Goal: Transaction & Acquisition: Subscribe to service/newsletter

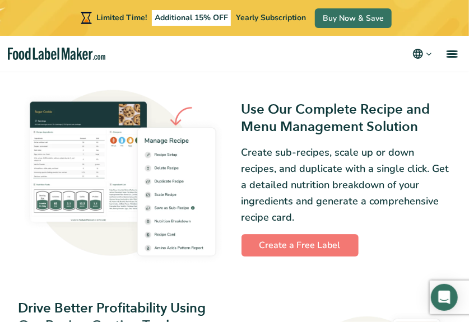
scroll to position [1016, 0]
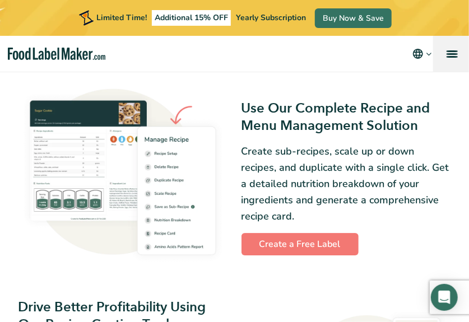
click at [455, 47] on link "menu" at bounding box center [451, 54] width 36 height 36
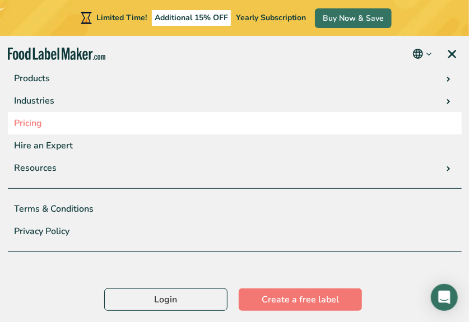
click at [36, 127] on link "Pricing" at bounding box center [235, 123] width 454 height 22
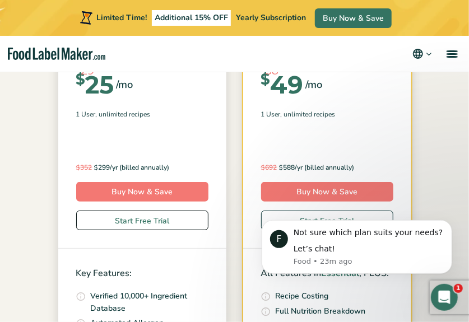
scroll to position [242, 0]
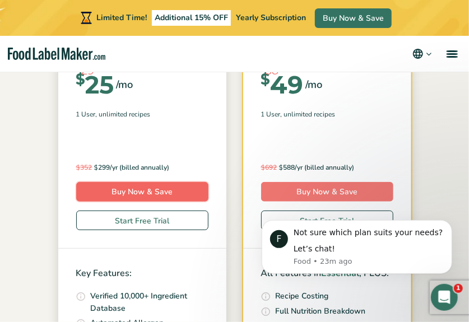
click at [76, 186] on link "Buy Now & Save" at bounding box center [142, 192] width 132 height 20
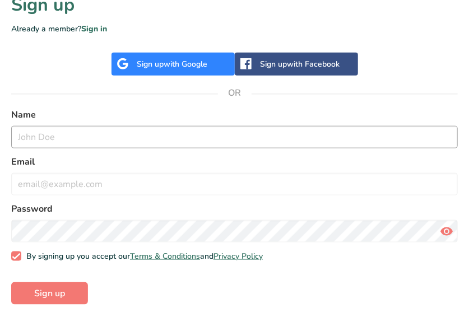
scroll to position [402, 0]
click at [140, 130] on input "text" at bounding box center [234, 137] width 447 height 22
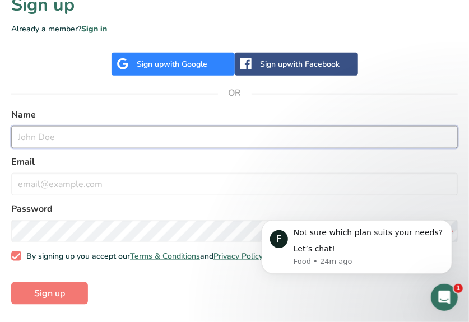
click at [221, 145] on input "text" at bounding box center [234, 137] width 447 height 22
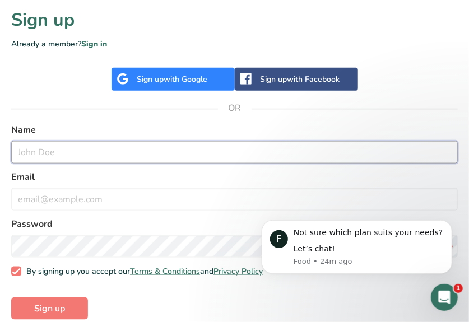
scroll to position [387, 0]
click at [187, 161] on input "text" at bounding box center [234, 152] width 447 height 22
type input "g"
type input "G"
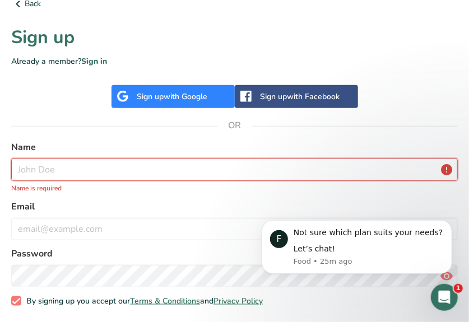
scroll to position [366, 0]
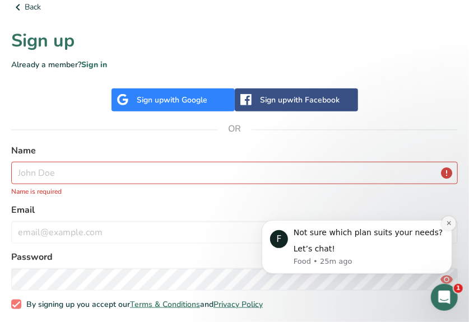
click at [450, 225] on icon "Dismiss notification" at bounding box center [449, 223] width 6 height 6
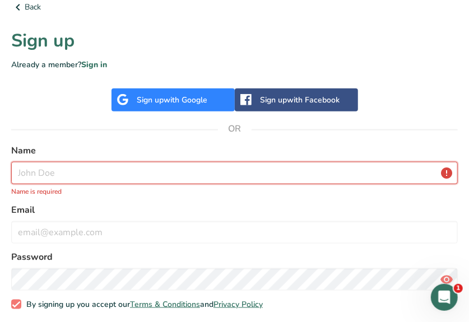
click at [110, 176] on input "text" at bounding box center [234, 173] width 447 height 22
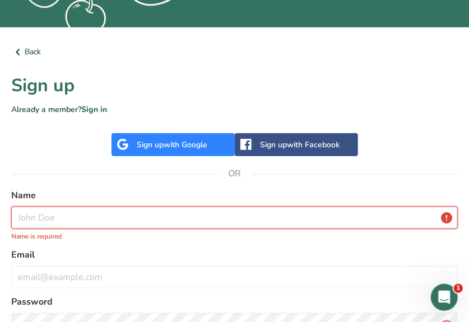
scroll to position [317, 0]
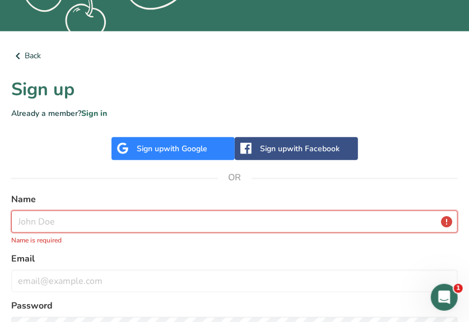
click at [163, 211] on input "text" at bounding box center [234, 222] width 447 height 22
type input "b"
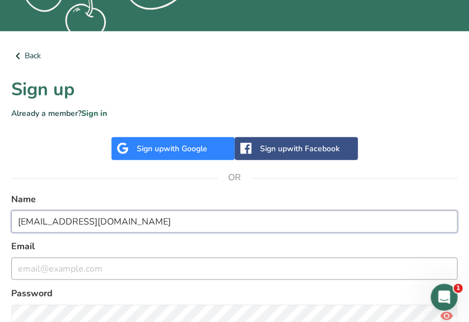
type input "BryanP@kmt-produce.com"
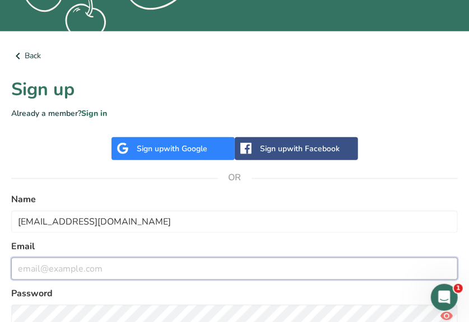
click at [160, 262] on input "email" at bounding box center [234, 269] width 447 height 22
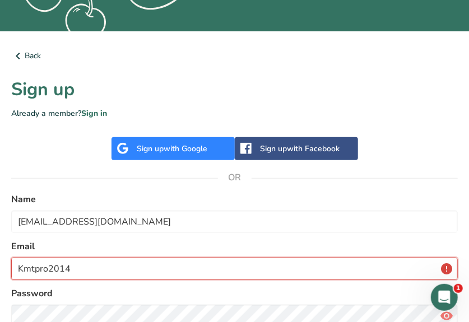
type input "Kmtpro2014"
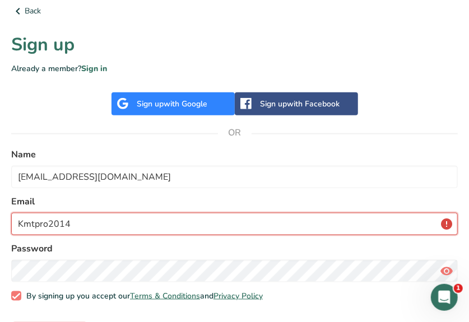
scroll to position [366, 0]
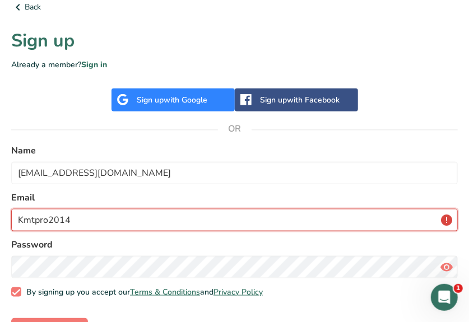
click at [164, 221] on input "Kmtpro2014" at bounding box center [234, 220] width 447 height 22
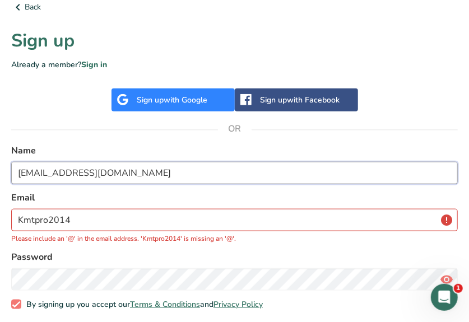
click at [117, 171] on input "BryanP@kmt-produce.com" at bounding box center [234, 173] width 447 height 22
click at [139, 171] on input "BryanP@kmt-produce.com" at bounding box center [234, 173] width 447 height 22
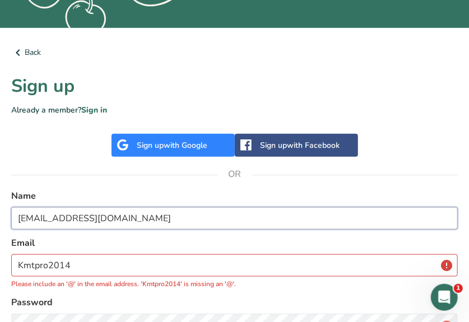
scroll to position [317, 0]
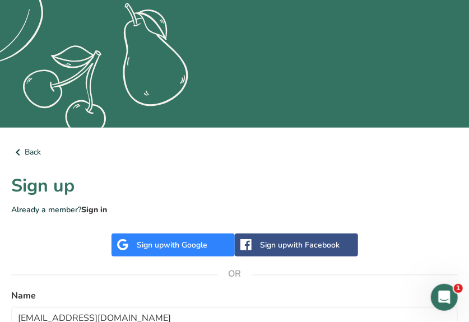
click at [101, 206] on link "Sign in" at bounding box center [94, 210] width 26 height 11
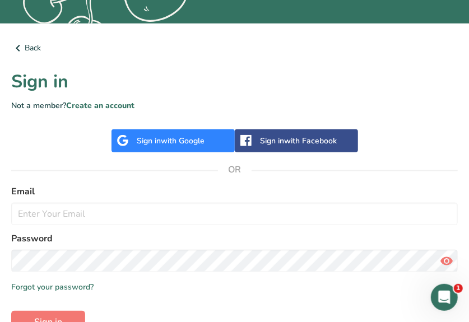
scroll to position [290, 0]
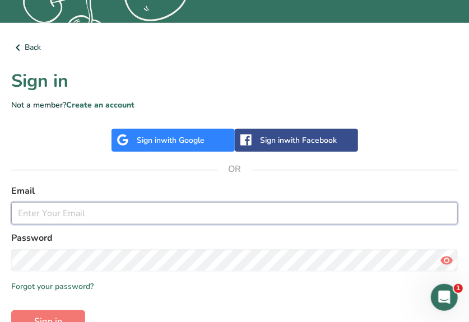
click at [98, 206] on input "email" at bounding box center [234, 213] width 447 height 22
type input "bryanp@kmt-produce.com"
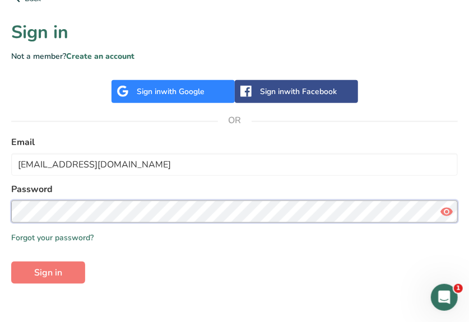
click at [11, 262] on button "Sign in" at bounding box center [48, 273] width 74 height 22
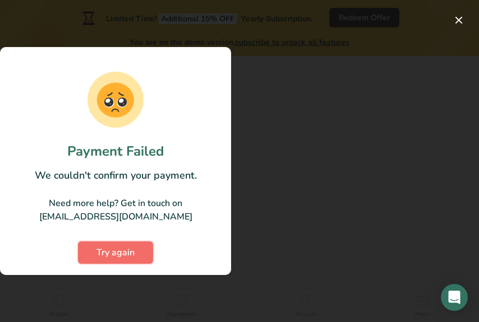
click at [136, 253] on button "Try again" at bounding box center [115, 253] width 75 height 22
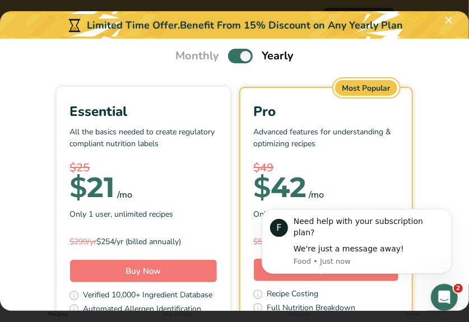
scroll to position [40, 0]
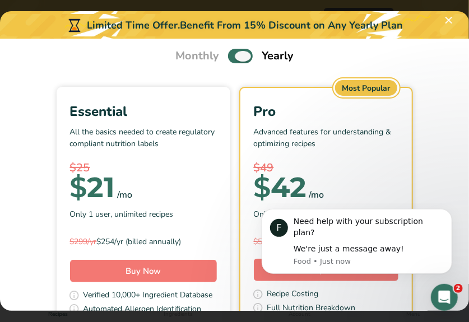
click at [233, 59] on span "Pick Your Pricing Plan Modal" at bounding box center [240, 56] width 25 height 14
click at [233, 59] on input "Pick Your Pricing Plan Modal" at bounding box center [231, 56] width 7 height 7
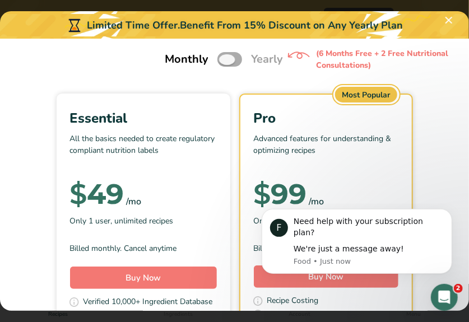
click at [233, 59] on span "Pick Your Pricing Plan Modal" at bounding box center [230, 59] width 25 height 14
click at [225, 59] on input "Pick Your Pricing Plan Modal" at bounding box center [221, 59] width 7 height 7
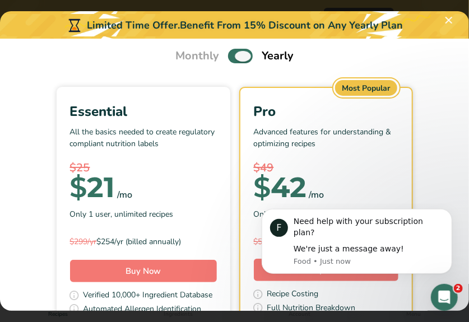
click at [233, 59] on span "Pick Your Pricing Plan Modal" at bounding box center [240, 56] width 25 height 14
click at [233, 59] on input "Pick Your Pricing Plan Modal" at bounding box center [231, 56] width 7 height 7
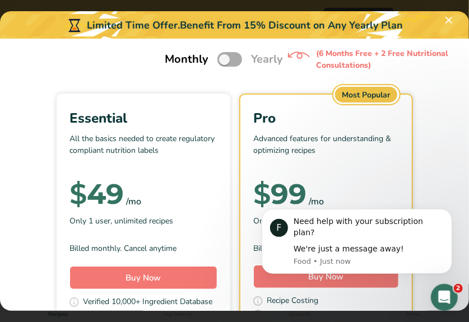
click at [233, 59] on span "Pick Your Pricing Plan Modal" at bounding box center [230, 59] width 25 height 14
click at [225, 59] on input "Pick Your Pricing Plan Modal" at bounding box center [221, 59] width 7 height 7
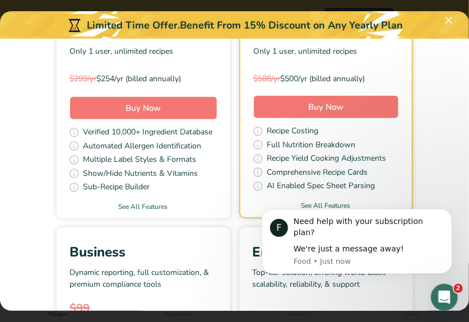
scroll to position [204, 0]
click at [155, 207] on link "See All Features" at bounding box center [144, 207] width 174 height 10
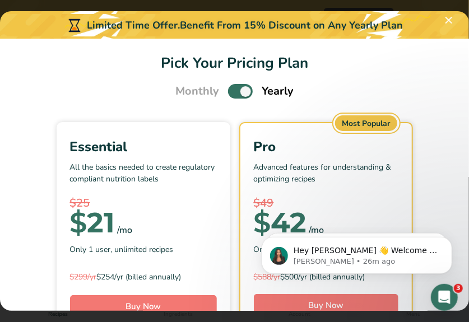
scroll to position [0, 0]
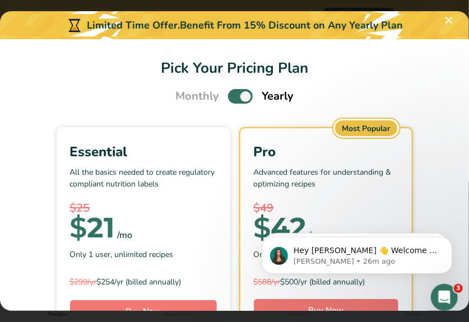
click at [228, 93] on span "Pick Your Pricing Plan Modal" at bounding box center [240, 96] width 25 height 14
click at [228, 93] on input "Pick Your Pricing Plan Modal" at bounding box center [231, 96] width 7 height 7
checkbox input "false"
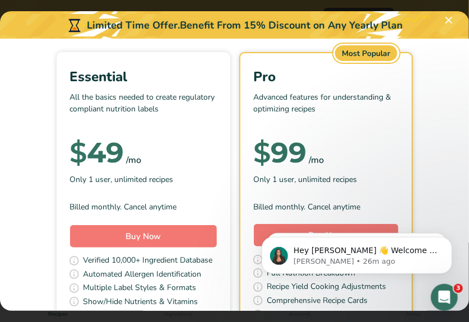
scroll to position [79, 0]
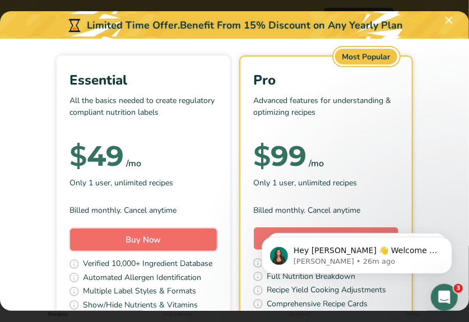
click at [165, 238] on button "Buy Now" at bounding box center [143, 240] width 147 height 22
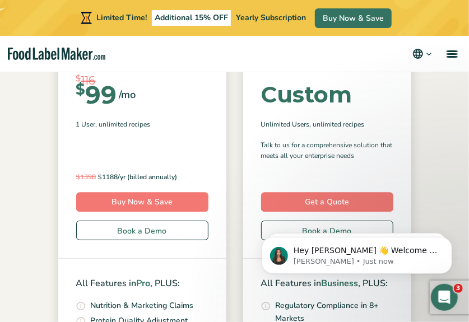
scroll to position [795, 0]
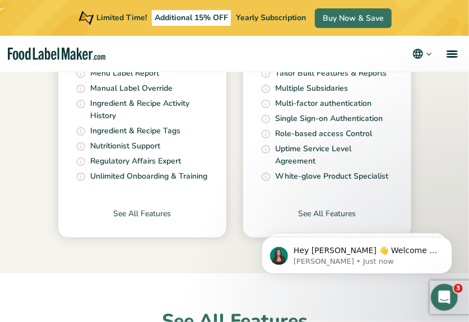
scroll to position [1037, 0]
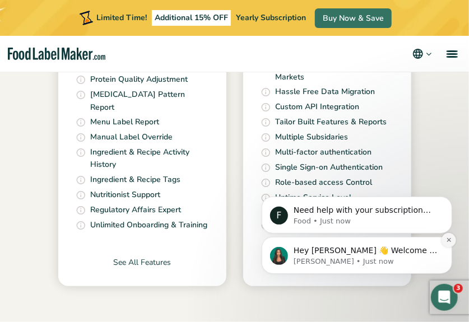
click at [449, 243] on icon "Dismiss notification" at bounding box center [449, 240] width 6 height 6
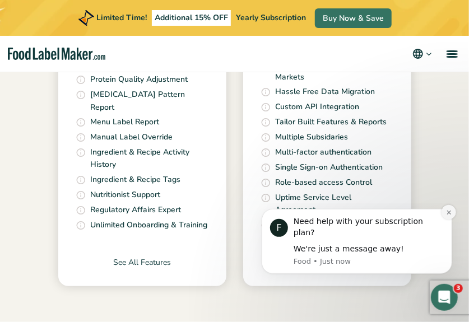
click at [448, 215] on icon "Dismiss notification" at bounding box center [449, 212] width 6 height 6
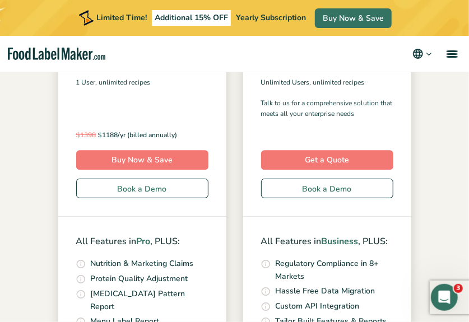
scroll to position [841, 0]
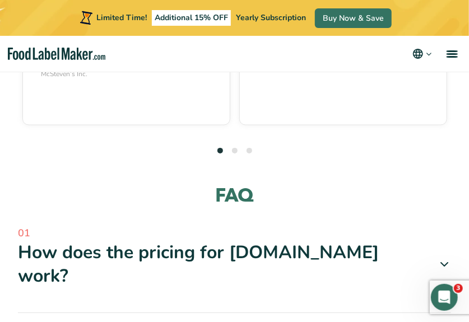
scroll to position [4931, 0]
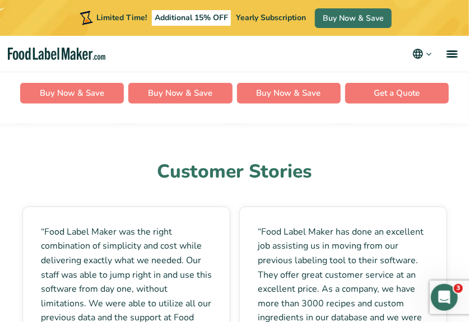
scroll to position [4495, 0]
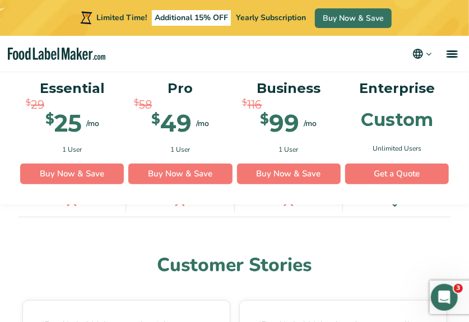
scroll to position [4447, 0]
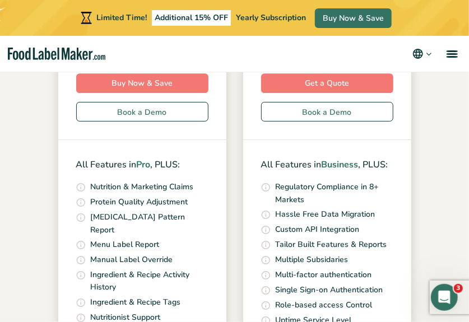
scroll to position [865, 0]
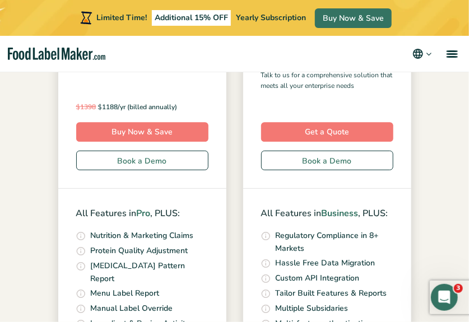
checkbox input "true"
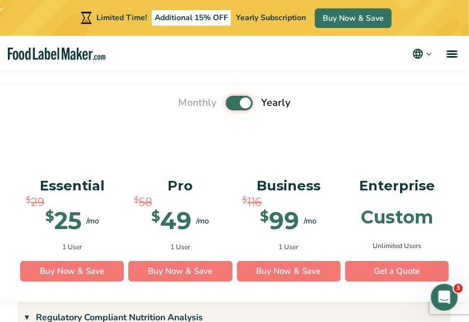
scroll to position [1349, 0]
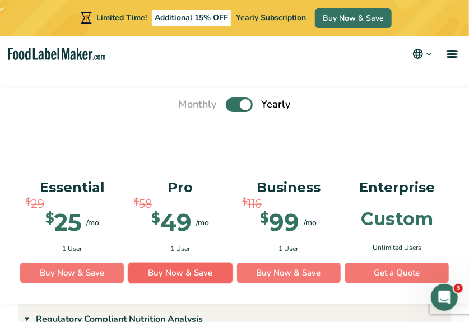
click at [183, 263] on link "Buy Now & Save" at bounding box center [180, 273] width 104 height 21
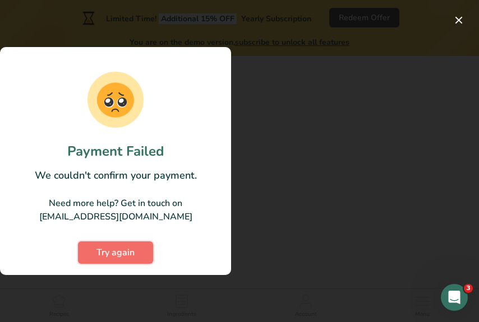
click at [123, 254] on span "Try again" at bounding box center [115, 252] width 38 height 13
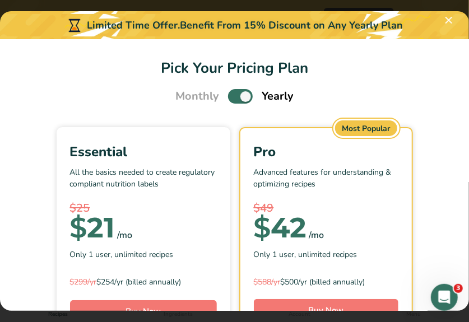
click at [238, 94] on span "Pick Your Pricing Plan Modal" at bounding box center [240, 96] width 25 height 14
click at [236, 94] on input "Pick Your Pricing Plan Modal" at bounding box center [231, 96] width 7 height 7
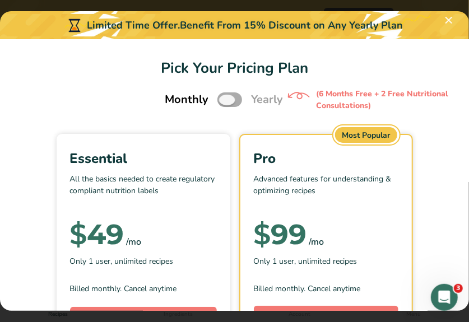
click at [223, 100] on span "Pick Your Pricing Plan Modal" at bounding box center [230, 100] width 25 height 14
click at [223, 100] on input "Pick Your Pricing Plan Modal" at bounding box center [221, 99] width 7 height 7
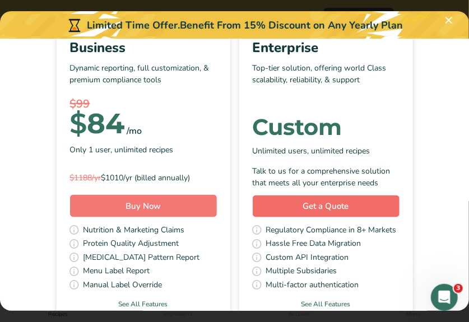
scroll to position [449, 0]
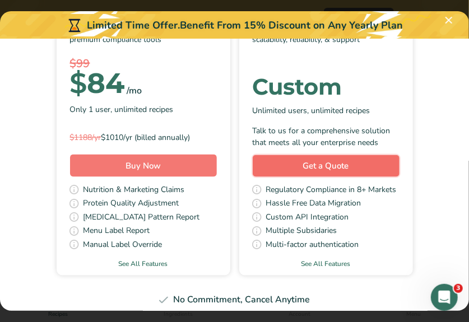
click at [322, 174] on link "Get a Quote" at bounding box center [326, 166] width 147 height 22
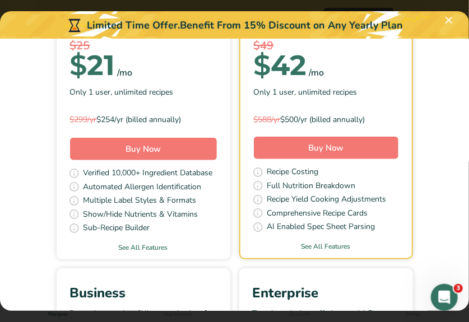
scroll to position [163, 0]
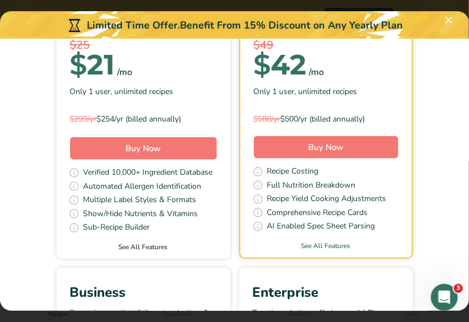
click at [142, 252] on link "See All Features" at bounding box center [144, 247] width 174 height 10
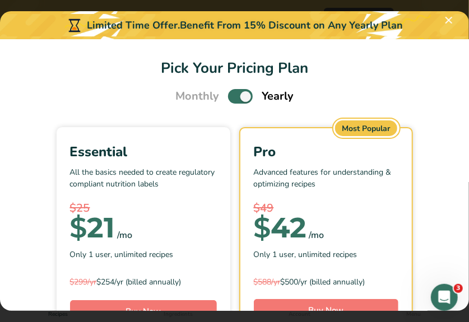
scroll to position [0, 0]
click at [236, 93] on span "Pick Your Pricing Plan Modal" at bounding box center [240, 96] width 25 height 14
click at [236, 93] on input "Pick Your Pricing Plan Modal" at bounding box center [231, 96] width 7 height 7
checkbox input "false"
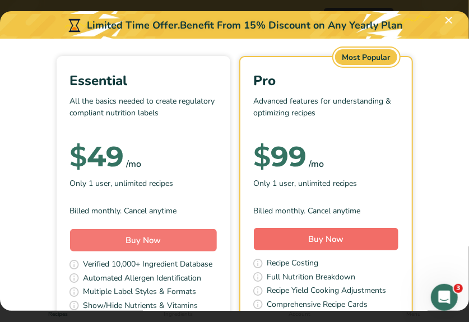
scroll to position [79, 0]
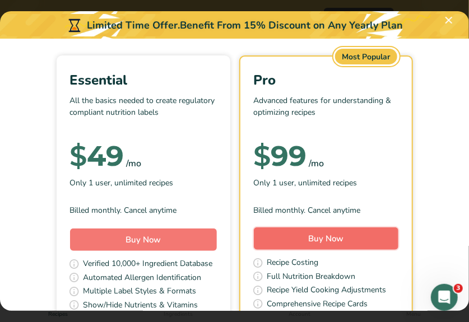
click at [317, 237] on span "Buy Now" at bounding box center [325, 238] width 35 height 11
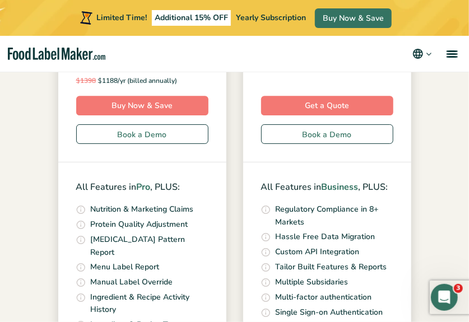
scroll to position [892, 0]
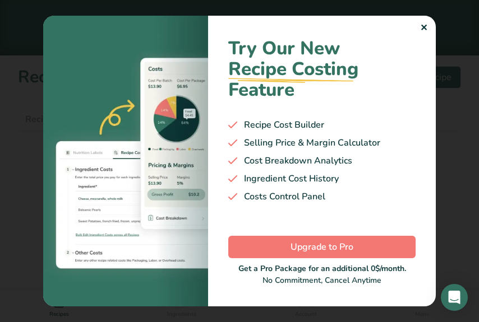
click at [427, 25] on div "Try Our New Recipe Costing .a-29{fill:none;stroke-linecap:round;stroke-width:3p…" at bounding box center [322, 161] width 228 height 290
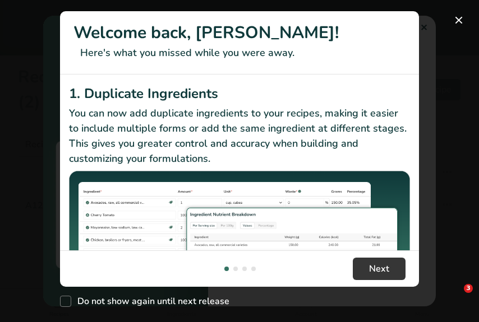
click at [424, 25] on div "Welcome back, [PERSON_NAME]! Here's what you missed while you were away. 1. Dup…" at bounding box center [239, 161] width 479 height 322
click at [463, 15] on button "New Features" at bounding box center [459, 20] width 18 height 18
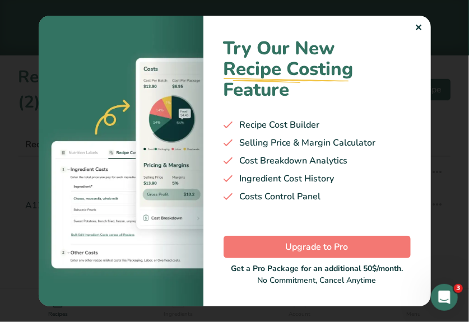
click at [418, 23] on div "✕" at bounding box center [419, 27] width 7 height 13
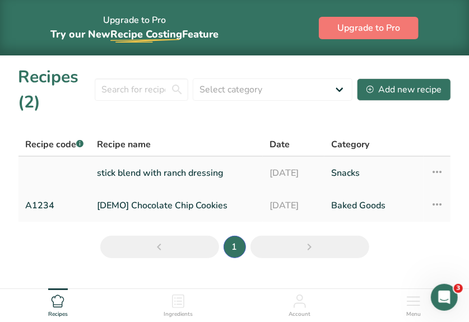
click at [155, 176] on link "stick blend with ranch dressing" at bounding box center [176, 173] width 159 height 24
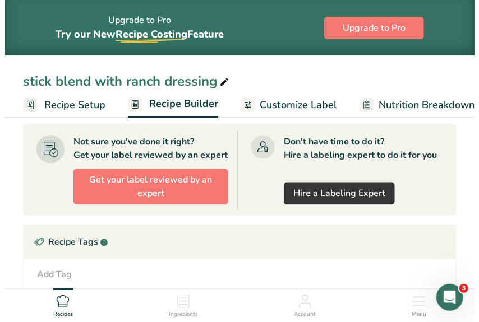
scroll to position [726, 0]
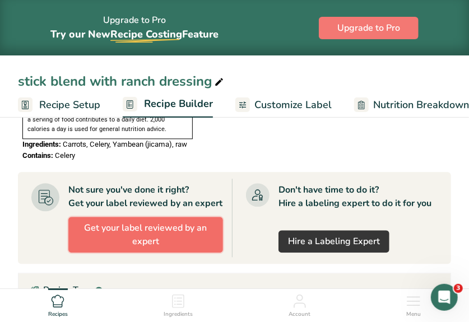
click at [154, 221] on span "Get your label reviewed by an expert" at bounding box center [146, 234] width 136 height 27
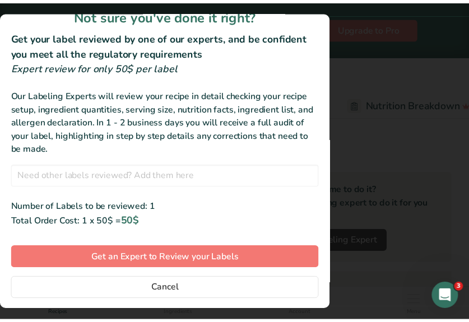
scroll to position [17, 0]
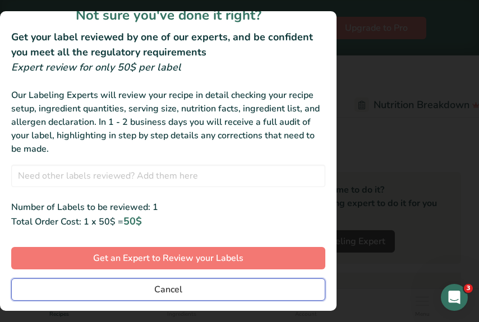
click at [167, 294] on span "Cancel" at bounding box center [168, 289] width 28 height 13
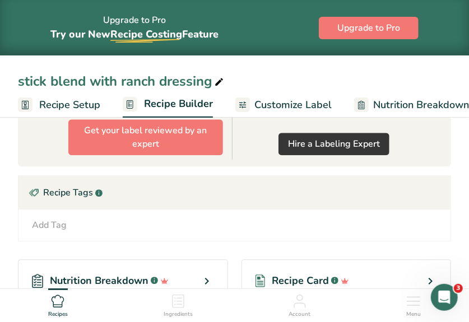
scroll to position [823, 0]
